Goal: Task Accomplishment & Management: Use online tool/utility

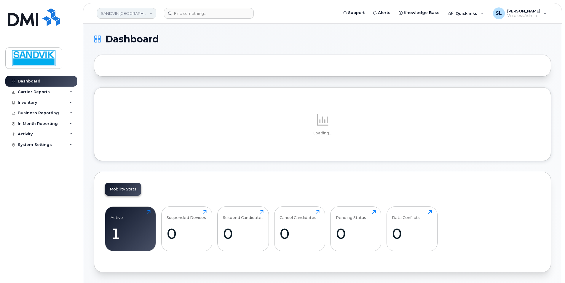
click at [134, 15] on link "SANDVIK [GEOGRAPHIC_DATA]" at bounding box center [126, 13] width 59 height 11
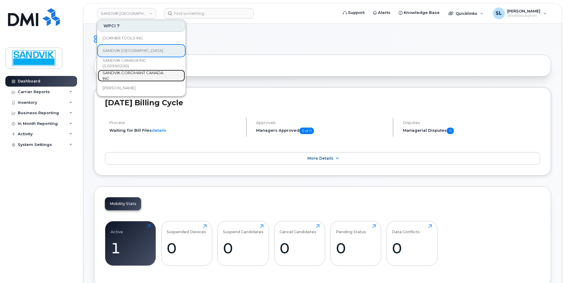
click at [127, 71] on span "SANDVIK COROMANT CANADA INC" at bounding box center [137, 76] width 68 height 12
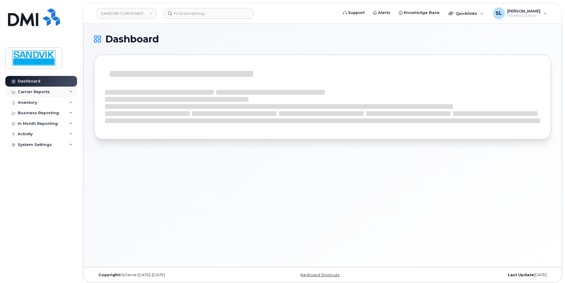
click at [47, 94] on div "Carrier Reports" at bounding box center [34, 92] width 32 height 5
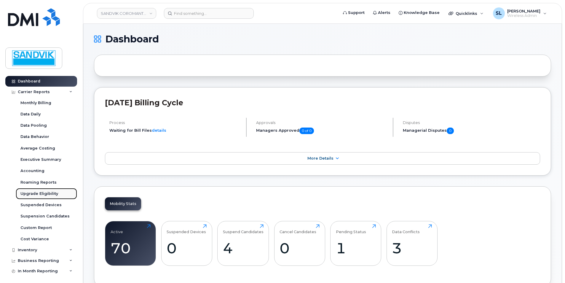
click at [32, 194] on div "Upgrade Eligibility" at bounding box center [39, 193] width 38 height 5
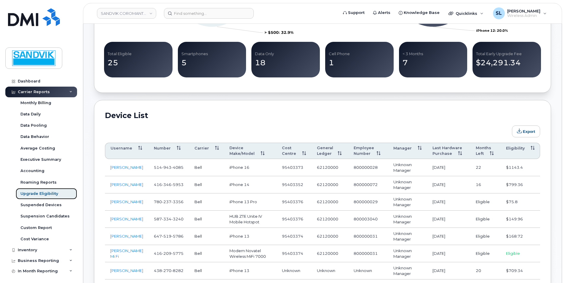
scroll to position [296, 0]
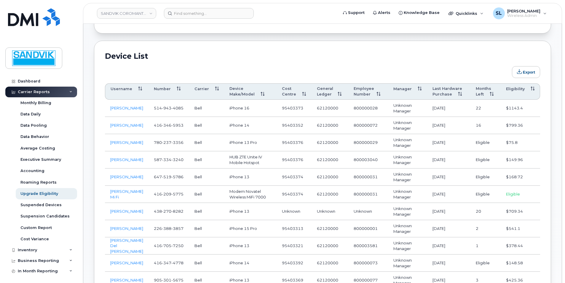
click at [487, 95] on th "Months Left" at bounding box center [486, 91] width 30 height 17
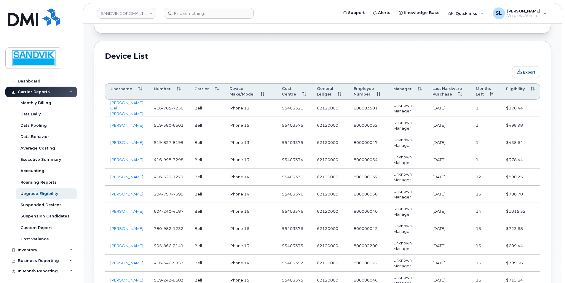
click at [487, 95] on th "Months Left" at bounding box center [486, 91] width 30 height 17
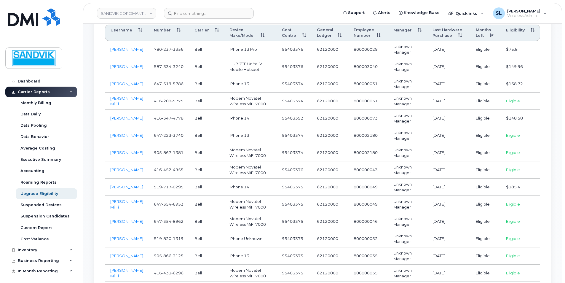
scroll to position [356, 0]
click at [127, 153] on link "Daniel Brouwer" at bounding box center [126, 151] width 33 height 5
click at [122, 136] on link "Daniel Brouwer" at bounding box center [126, 134] width 33 height 5
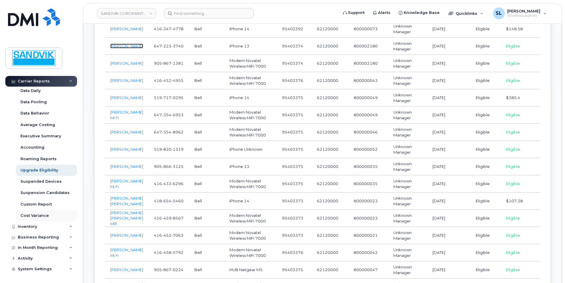
scroll to position [385, 0]
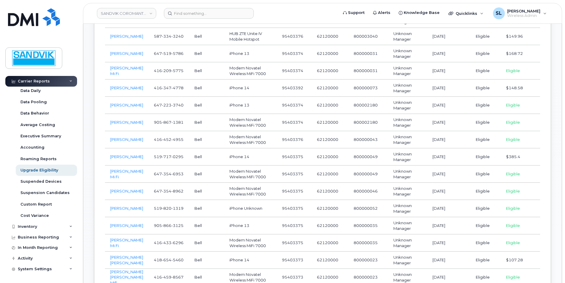
click at [69, 82] on icon at bounding box center [70, 81] width 3 height 3
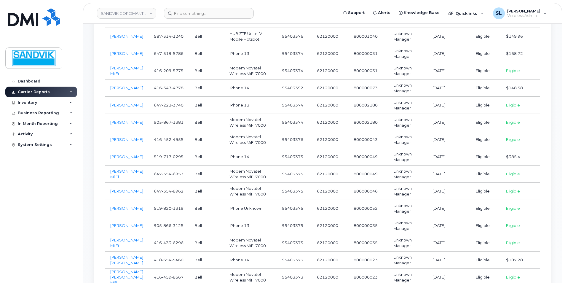
scroll to position [0, 0]
click at [32, 92] on div "Carrier Reports" at bounding box center [34, 92] width 32 height 5
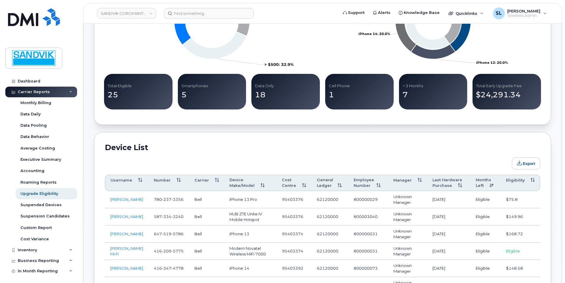
scroll to position [208, 0]
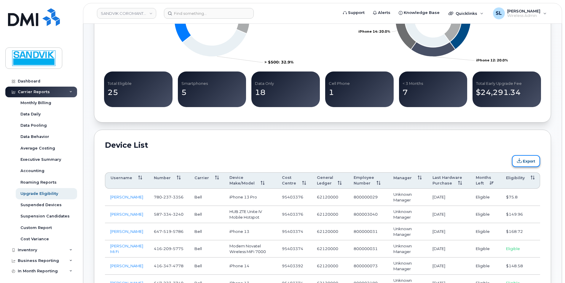
click at [526, 162] on button "Export" at bounding box center [526, 161] width 28 height 12
click at [287, 142] on h2 "Device List" at bounding box center [322, 145] width 435 height 9
